Goal: Task Accomplishment & Management: Use online tool/utility

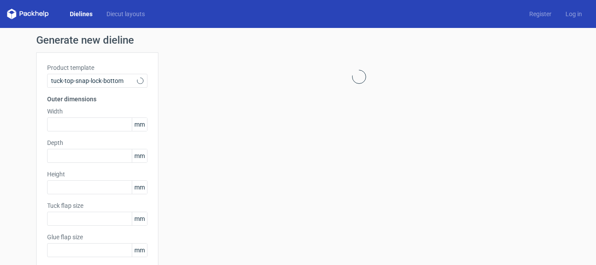
type input "15"
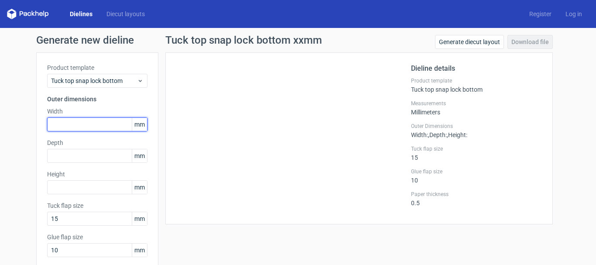
drag, startPoint x: 130, startPoint y: 127, endPoint x: 134, endPoint y: 124, distance: 5.0
click at [113, 123] on input "text" at bounding box center [97, 124] width 100 height 14
drag, startPoint x: 135, startPoint y: 125, endPoint x: 117, endPoint y: 123, distance: 18.9
click at [116, 123] on input "text" at bounding box center [97, 124] width 100 height 14
click at [135, 125] on span "mm" at bounding box center [139, 124] width 15 height 13
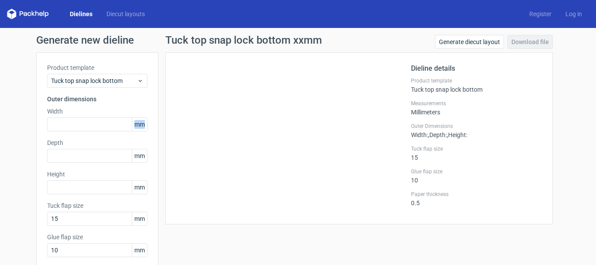
click at [135, 125] on span "mm" at bounding box center [139, 124] width 15 height 13
click at [60, 127] on input "text" at bounding box center [97, 124] width 100 height 14
click at [51, 247] on input "10" at bounding box center [97, 250] width 100 height 14
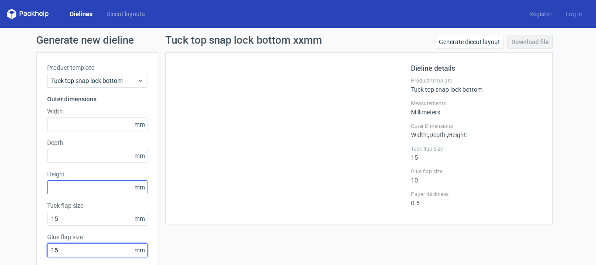
type input "15"
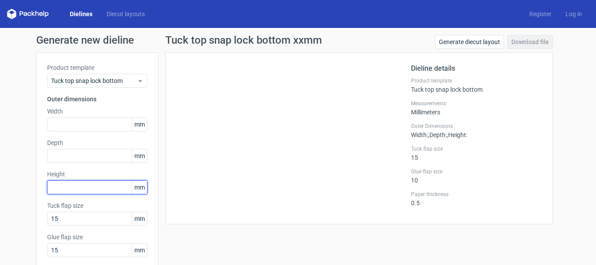
click at [62, 185] on input "text" at bounding box center [97, 187] width 100 height 14
click at [56, 187] on input "text" at bounding box center [97, 187] width 100 height 14
type input "50"
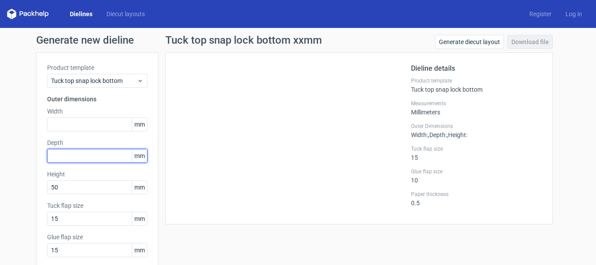
click at [58, 159] on input "text" at bounding box center [97, 156] width 100 height 14
type input "30"
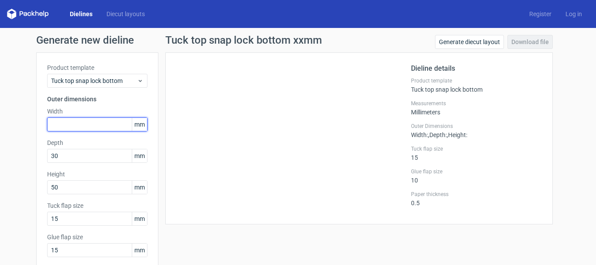
click at [62, 122] on input "text" at bounding box center [97, 124] width 100 height 14
type input "70"
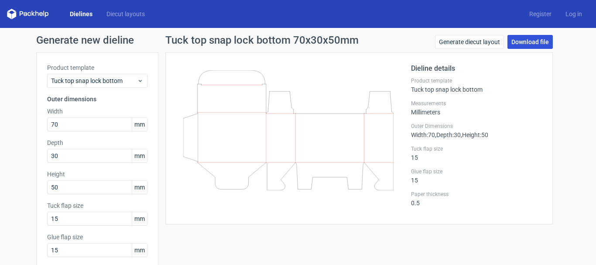
click at [523, 41] on link "Download file" at bounding box center [530, 42] width 45 height 14
